Goal: Information Seeking & Learning: Learn about a topic

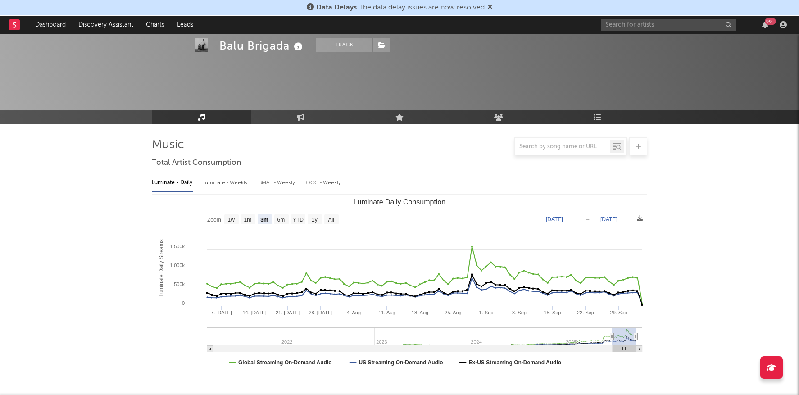
select select "3m"
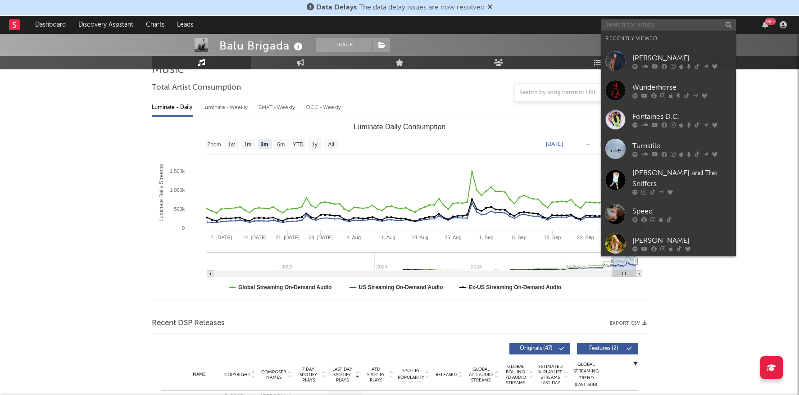
click at [628, 27] on input "text" at bounding box center [668, 24] width 135 height 11
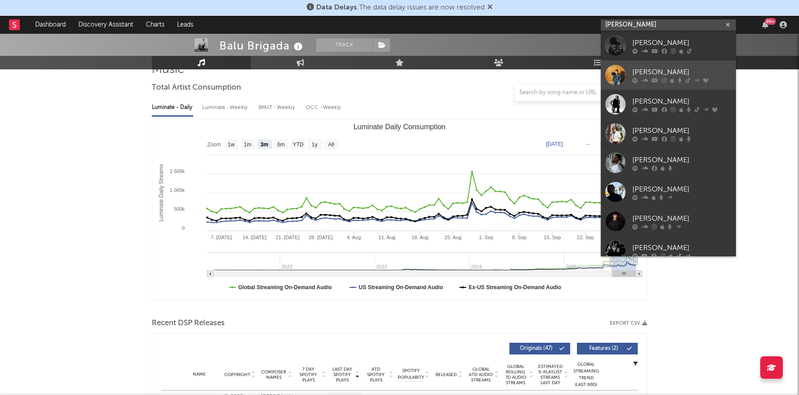
type input "[PERSON_NAME]"
click at [678, 68] on div "[PERSON_NAME]" at bounding box center [681, 72] width 99 height 11
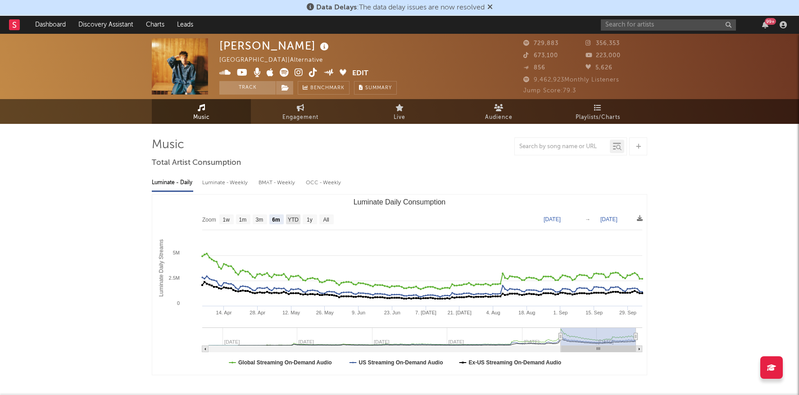
click at [297, 220] on text "YTD" at bounding box center [293, 220] width 11 height 6
select select "YTD"
type input "[DATE]"
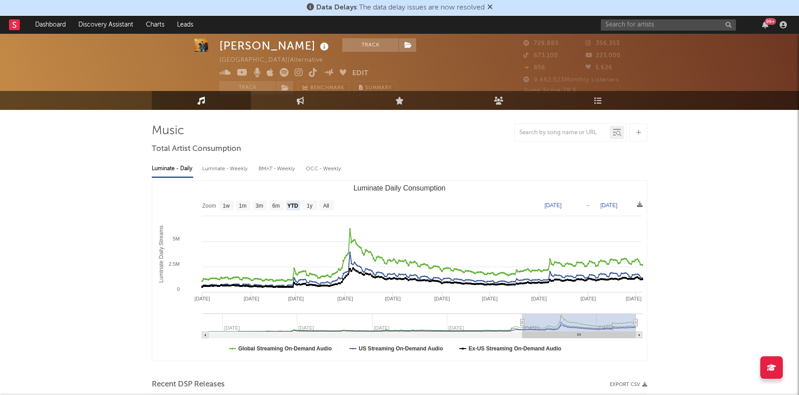
scroll to position [16, 0]
